Goal: Task Accomplishment & Management: Use online tool/utility

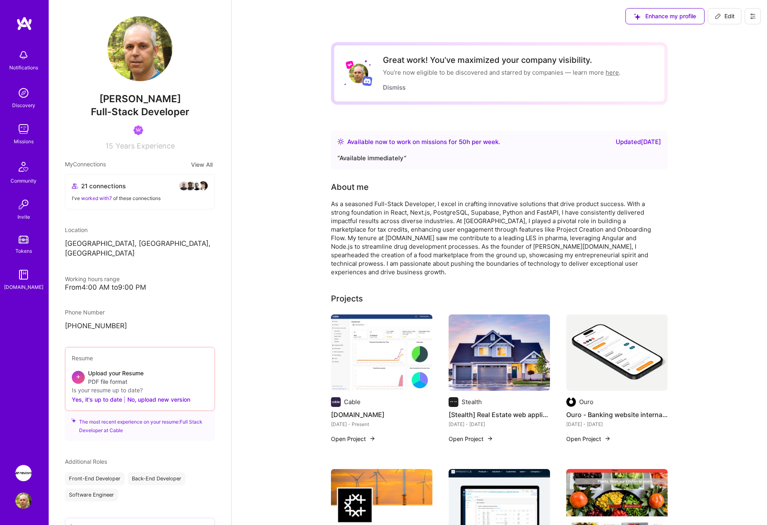
click at [26, 472] on img at bounding box center [23, 473] width 16 height 16
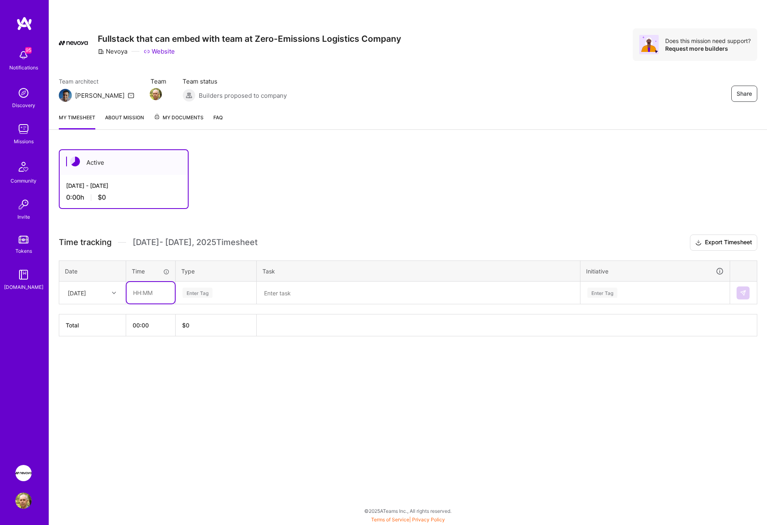
click at [144, 294] on input "text" at bounding box center [151, 292] width 48 height 21
click at [28, 504] on img at bounding box center [23, 500] width 16 height 16
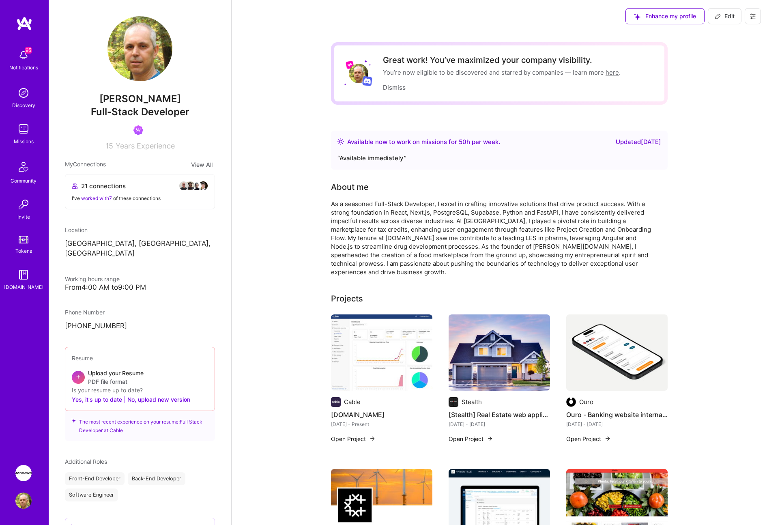
click at [751, 15] on icon at bounding box center [752, 16] width 6 height 6
click at [731, 73] on button "Log Out" at bounding box center [730, 76] width 61 height 21
